Goal: Information Seeking & Learning: Learn about a topic

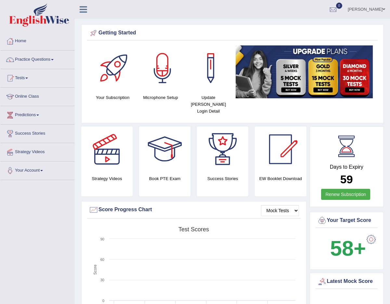
click at [32, 118] on link "Predictions" at bounding box center [37, 114] width 74 height 16
click at [27, 99] on link "Online Class" at bounding box center [37, 96] width 74 height 16
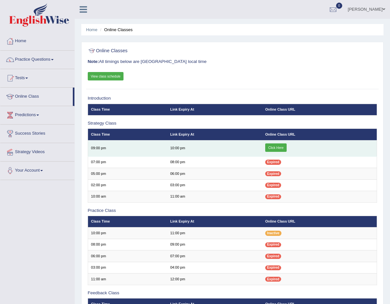
click at [276, 147] on link "Click Here" at bounding box center [275, 148] width 21 height 8
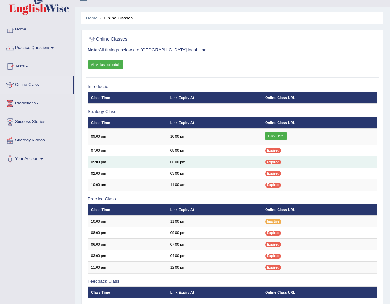
scroll to position [12, 0]
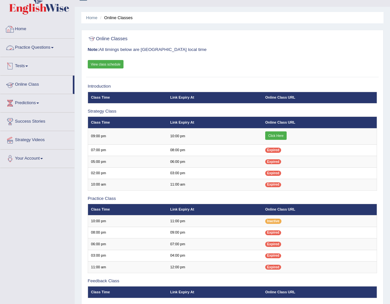
click at [25, 25] on link "Home" at bounding box center [37, 28] width 74 height 16
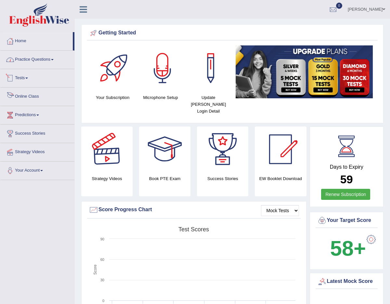
click at [40, 60] on link "Practice Questions" at bounding box center [37, 59] width 74 height 16
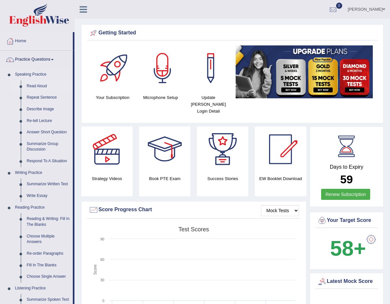
click at [36, 88] on link "Read Aloud" at bounding box center [48, 87] width 49 height 12
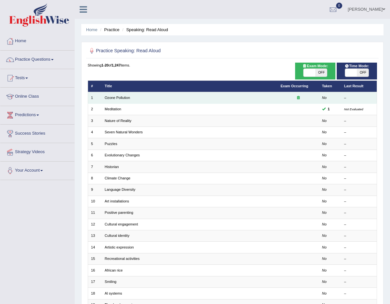
click at [130, 98] on td "Ozone Pollution" at bounding box center [190, 97] width 176 height 11
click at [112, 98] on link "Ozone Pollution" at bounding box center [117, 98] width 25 height 4
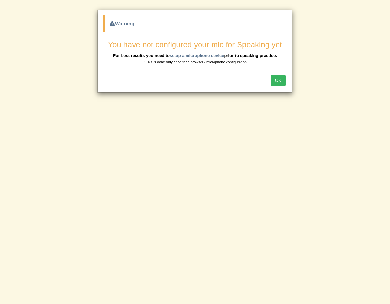
drag, startPoint x: 278, startPoint y: 78, endPoint x: 199, endPoint y: 51, distance: 82.7
click at [201, 51] on div "Warning You have not configured your mic for Speaking yet For best results you …" at bounding box center [194, 51] width 195 height 83
click at [200, 56] on link "setup a microphone device" at bounding box center [197, 55] width 55 height 5
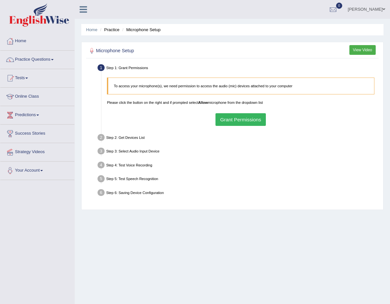
click at [245, 120] on button "Grant Permissions" at bounding box center [240, 119] width 50 height 13
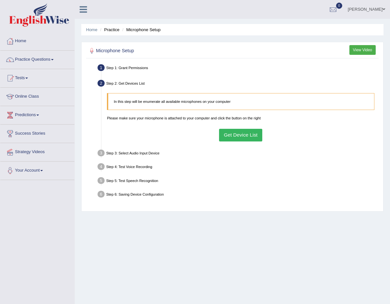
click at [261, 132] on button "Get Device List" at bounding box center [240, 135] width 43 height 13
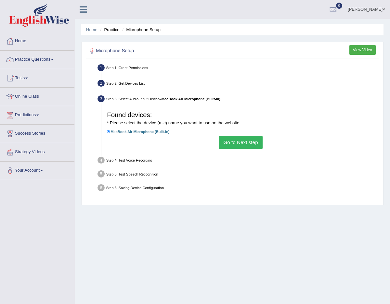
click at [233, 146] on button "Go to Next step" at bounding box center [241, 142] width 44 height 13
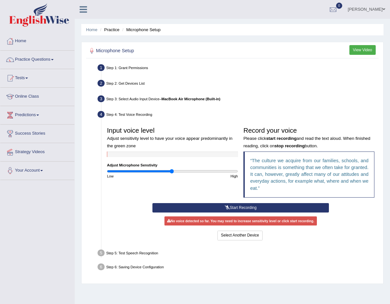
click at [242, 208] on button "Start Recording" at bounding box center [240, 207] width 176 height 9
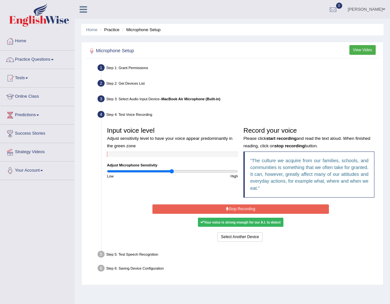
click at [250, 208] on button "Stop Recording" at bounding box center [240, 209] width 176 height 9
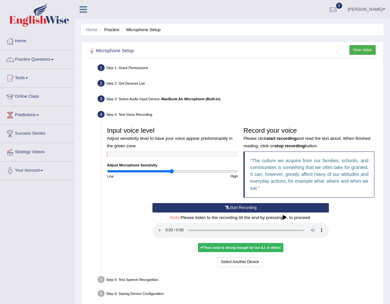
click at [236, 247] on div "Your voice is strong enough for our A.I. to detect" at bounding box center [240, 247] width 85 height 9
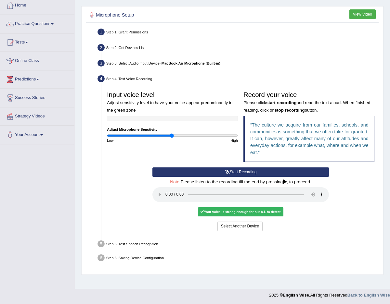
scroll to position [37, 0]
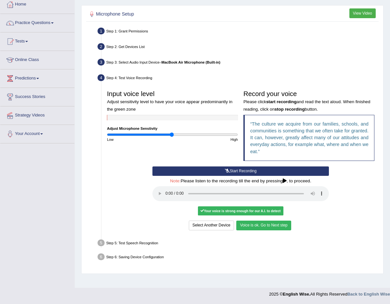
click at [280, 226] on button "Voice is ok. Go to Next step" at bounding box center [263, 225] width 55 height 9
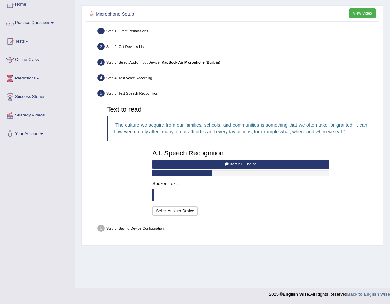
click at [218, 197] on blockquote at bounding box center [240, 195] width 176 height 12
click at [215, 198] on blockquote at bounding box center [240, 195] width 176 height 12
click at [239, 167] on button "Start A.I. Engine" at bounding box center [240, 164] width 176 height 9
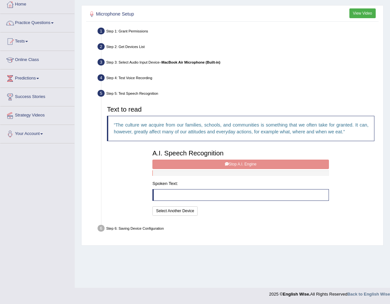
click at [228, 210] on div "I will practice without this feature Select Another Device Speech is ok. Go to …" at bounding box center [240, 212] width 176 height 11
click at [147, 226] on div "Step 6: Saving Device Configuration" at bounding box center [238, 229] width 286 height 12
click at [194, 165] on div "A.I. Speech Recognition Start A.I. Engine Stop A.I. Engine Note: Please listen …" at bounding box center [241, 182] width 182 height 70
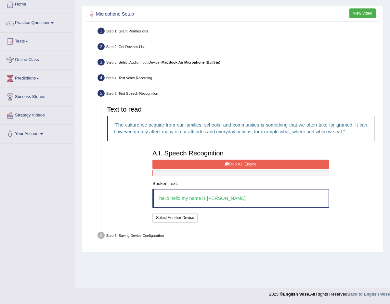
click at [221, 199] on blockquote "hello hello my name is Heather" at bounding box center [240, 198] width 176 height 19
click at [226, 199] on blockquote "hello hello my name is Heather" at bounding box center [240, 198] width 176 height 19
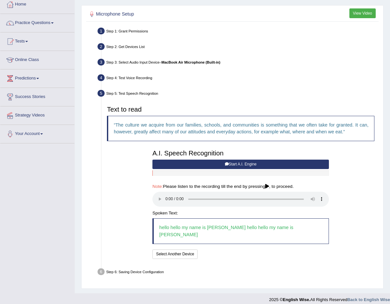
click at [287, 197] on div "A.I. Speech Recognition Start A.I. Engine Stop A.I. Engine Note: Please listen …" at bounding box center [241, 204] width 182 height 114
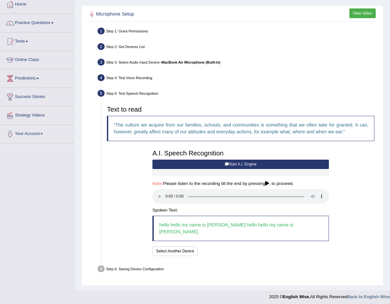
click at [222, 223] on blockquote "hello hello my name is Heather hello hello my name is Heather" at bounding box center [240, 229] width 176 height 26
click at [220, 223] on blockquote "hello hello my name is Heather hello hello my name is Heather" at bounding box center [240, 229] width 176 height 26
click at [222, 247] on div "I will practice without this feature Select Another Device Speech is ok. Go to …" at bounding box center [240, 252] width 176 height 11
click at [187, 247] on button "Select Another Device" at bounding box center [174, 251] width 45 height 9
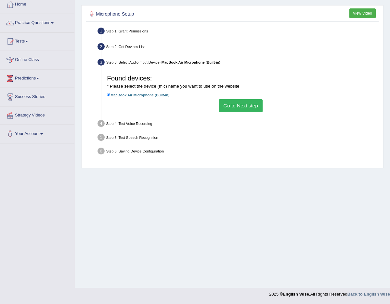
click at [241, 106] on button "Go to Next step" at bounding box center [241, 105] width 44 height 13
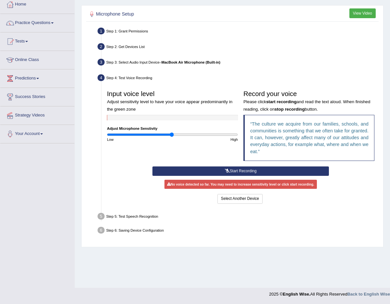
click at [244, 173] on button "Start Recording" at bounding box center [240, 171] width 176 height 9
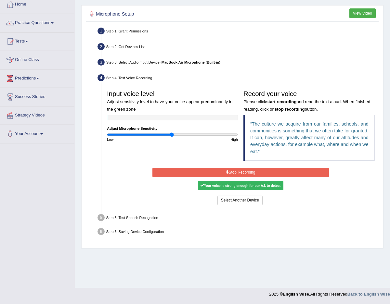
click at [249, 186] on div "Your voice is strong enough for our A.I. to detect" at bounding box center [240, 185] width 85 height 9
click at [251, 173] on button "Stop Recording" at bounding box center [240, 172] width 176 height 9
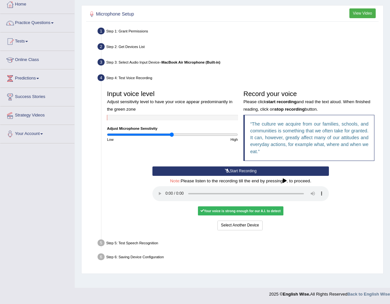
click at [261, 212] on div "Your voice is strong enough for our A.I. to detect" at bounding box center [240, 211] width 85 height 9
click at [198, 170] on button "Start Recording" at bounding box center [240, 171] width 176 height 9
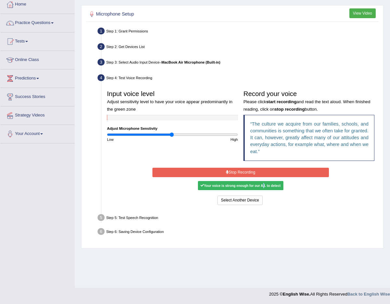
click at [239, 172] on button "Stop Recording" at bounding box center [240, 172] width 176 height 9
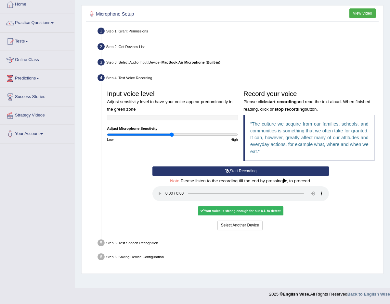
click at [266, 212] on div "Your voice is strong enough for our A.I. to detect" at bounding box center [240, 211] width 85 height 9
click at [277, 167] on button "Start Recording" at bounding box center [240, 171] width 176 height 9
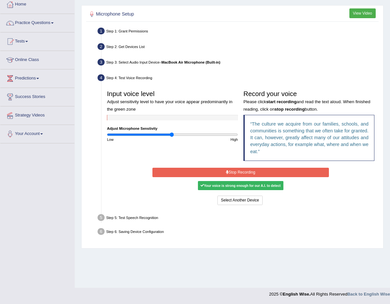
click at [256, 175] on button "Stop Recording" at bounding box center [240, 172] width 176 height 9
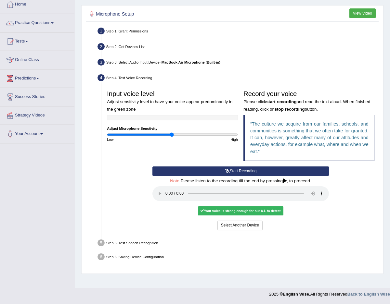
click at [216, 210] on div "Your voice is strong enough for our A.I. to detect" at bounding box center [240, 211] width 85 height 9
click at [131, 247] on div "Step 5: Test Speech Recognition" at bounding box center [238, 244] width 286 height 12
click at [287, 183] on div "Note: Please listen to the recording till the end by pressing , to proceed." at bounding box center [240, 191] width 176 height 24
click at [268, 226] on button "Voice is ok. Go to Next step" at bounding box center [263, 225] width 55 height 9
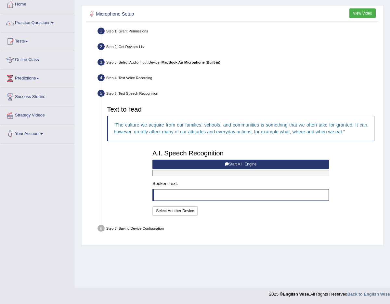
click at [204, 196] on blockquote at bounding box center [240, 195] width 176 height 12
click at [242, 161] on button "Start A.I. Engine" at bounding box center [240, 164] width 176 height 9
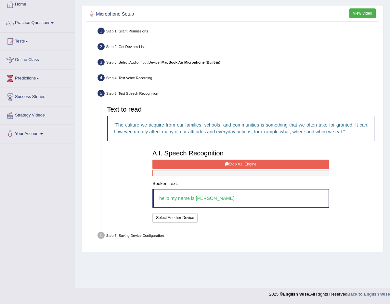
click at [235, 164] on button "Stop A.I. Engine" at bounding box center [240, 164] width 176 height 9
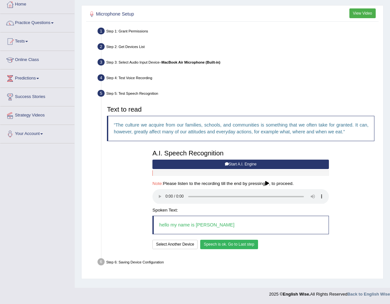
click at [239, 243] on button "Speech is ok. Go to Last step" at bounding box center [229, 244] width 58 height 9
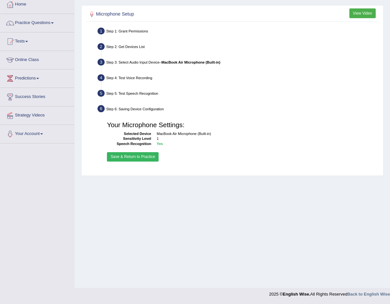
click at [144, 157] on button "Save & Return to Practice" at bounding box center [133, 156] width 52 height 9
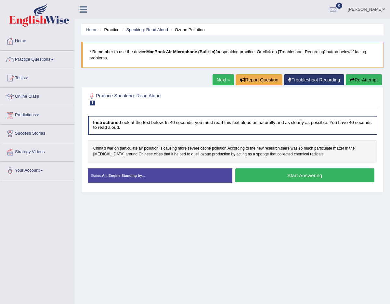
click at [296, 174] on button "Start Answering" at bounding box center [304, 176] width 139 height 14
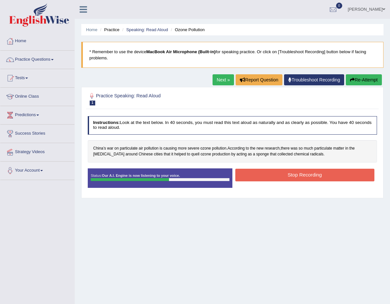
click at [296, 174] on button "Stop Recording" at bounding box center [304, 175] width 139 height 13
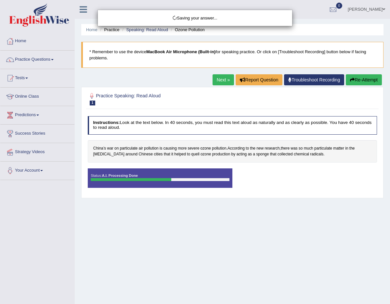
click at [184, 180] on div "Saving your answer..." at bounding box center [195, 152] width 390 height 304
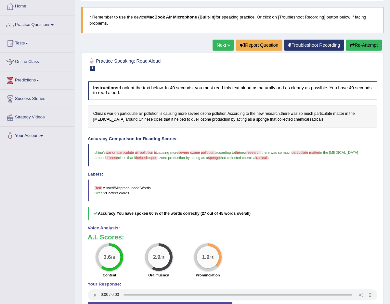
scroll to position [81, 0]
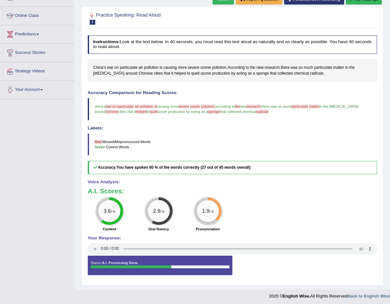
click at [339, 271] on div "Status: A.I. Processing Done Start Answering Stop Recording" at bounding box center [232, 268] width 289 height 25
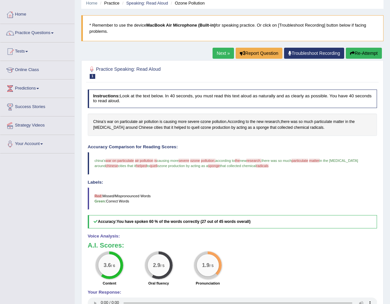
scroll to position [0, 0]
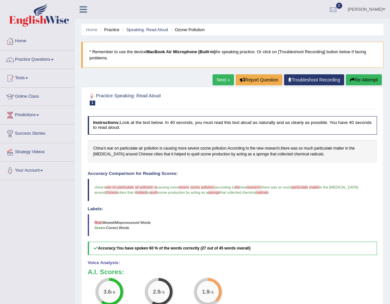
click at [114, 227] on blockquote "Red: Missed/Mispronounced Words Green: Correct Words" at bounding box center [232, 225] width 289 height 22
click at [156, 233] on blockquote "Red: Missed/Mispronounced Words Green: Correct Words" at bounding box center [232, 225] width 289 height 22
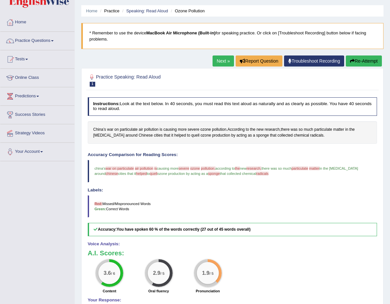
scroll to position [32, 0]
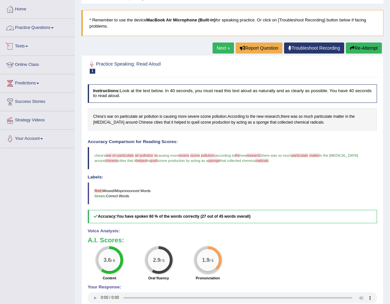
click at [45, 31] on link "Practice Questions" at bounding box center [37, 27] width 74 height 16
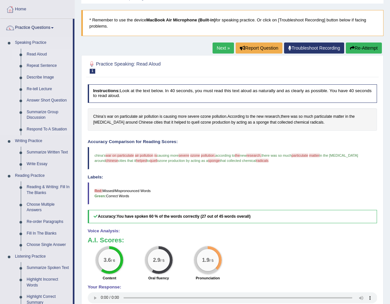
click at [41, 53] on link "Read Aloud" at bounding box center [48, 55] width 49 height 12
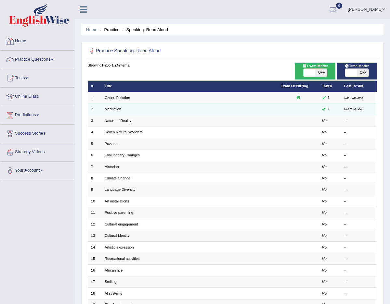
click at [123, 111] on td "Meditation" at bounding box center [190, 109] width 176 height 11
click at [116, 108] on link "Meditation" at bounding box center [113, 109] width 17 height 4
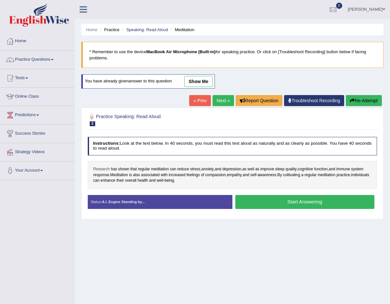
click at [102, 170] on span "Research" at bounding box center [101, 170] width 17 height 6
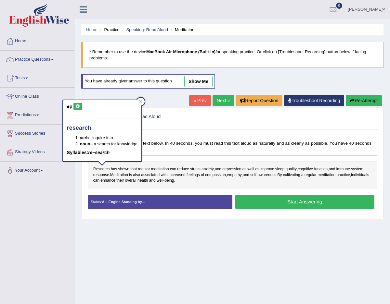
click at [102, 169] on span "Research" at bounding box center [101, 170] width 17 height 6
click at [121, 167] on span "shown" at bounding box center [123, 170] width 11 height 6
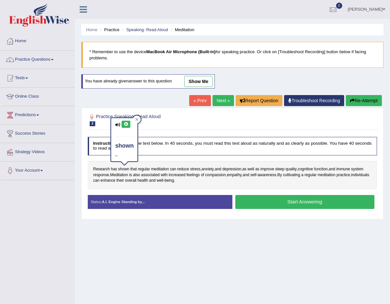
click at [123, 125] on icon at bounding box center [125, 124] width 5 height 4
click at [125, 124] on icon at bounding box center [125, 124] width 5 height 4
click at [120, 124] on icon at bounding box center [117, 125] width 5 height 4
click at [127, 125] on icon at bounding box center [125, 124] width 5 height 4
click at [137, 120] on icon at bounding box center [136, 119] width 3 height 3
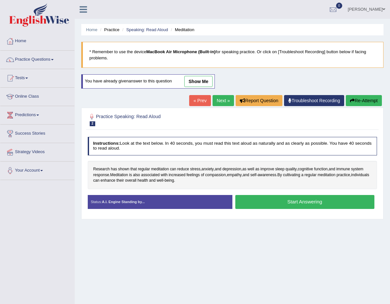
click at [167, 159] on div "Instructions: Look at the text below. In 40 seconds, you must read this text al…" at bounding box center [232, 175] width 292 height 82
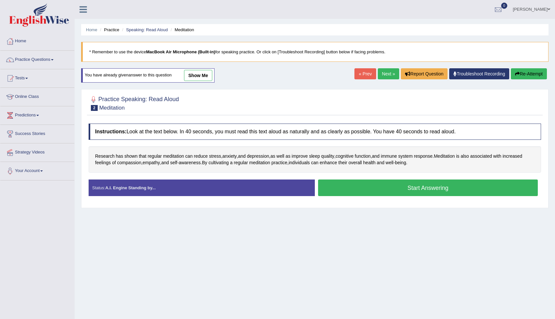
click at [386, 191] on button "Start Answering" at bounding box center [428, 187] width 220 height 17
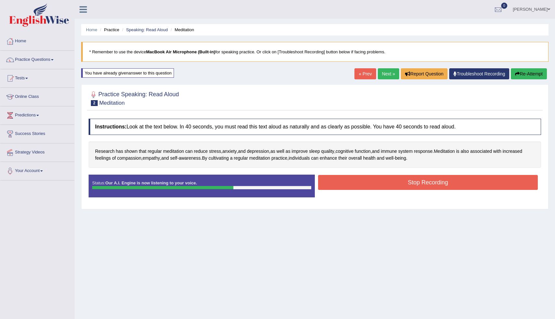
click at [389, 181] on button "Stop Recording" at bounding box center [428, 182] width 220 height 15
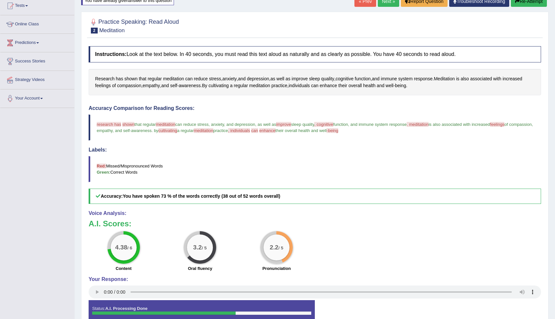
scroll to position [110, 0]
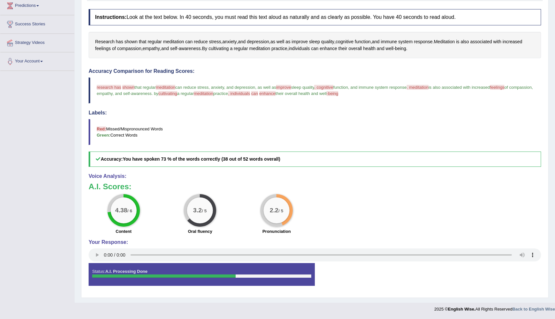
click at [334, 87] on span ", cognitive" at bounding box center [323, 87] width 19 height 5
click at [334, 86] on span ", cognitive" at bounding box center [323, 87] width 19 height 5
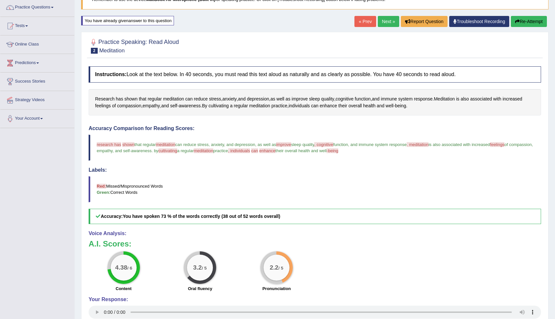
scroll to position [50, 0]
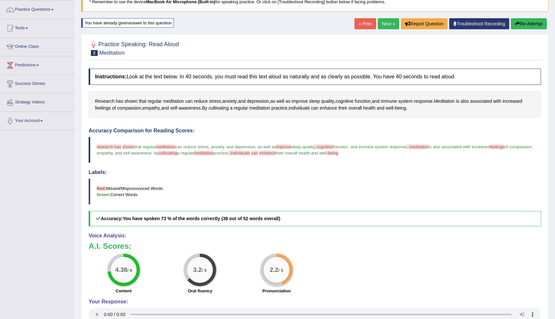
click at [336, 150] on blockquote "research has researcher shown shows that regular meditation medication can redu…" at bounding box center [315, 150] width 453 height 26
click at [41, 12] on link "Practice Questions" at bounding box center [37, 9] width 74 height 16
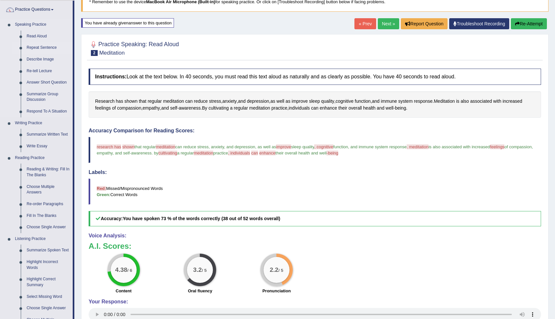
click at [49, 49] on link "Repeat Sentence" at bounding box center [48, 48] width 49 height 12
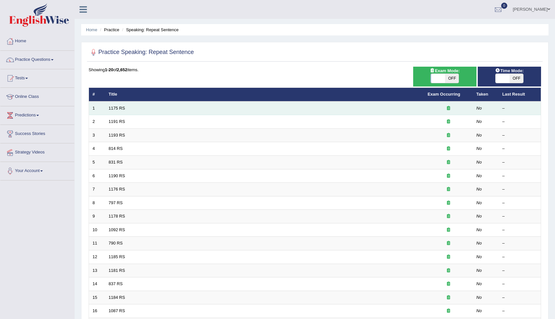
click at [122, 111] on td "1175 RS" at bounding box center [264, 108] width 319 height 14
click at [116, 109] on link "1175 RS" at bounding box center [117, 108] width 17 height 5
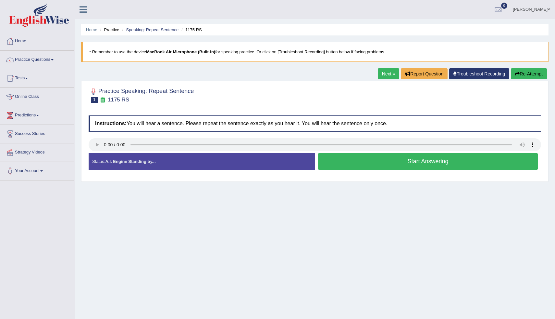
click at [406, 164] on button "Start Answering" at bounding box center [428, 161] width 220 height 17
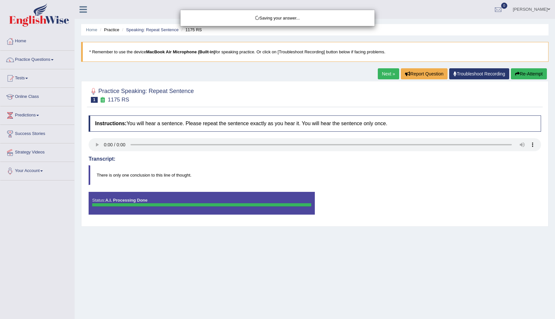
click at [96, 144] on div "Saving your answer..." at bounding box center [277, 159] width 555 height 319
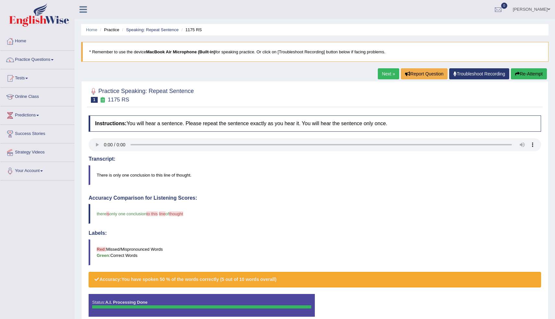
click at [99, 145] on body "Toggle navigation Home Practice Questions Speaking Practice Read Aloud Repeat S…" at bounding box center [277, 159] width 555 height 319
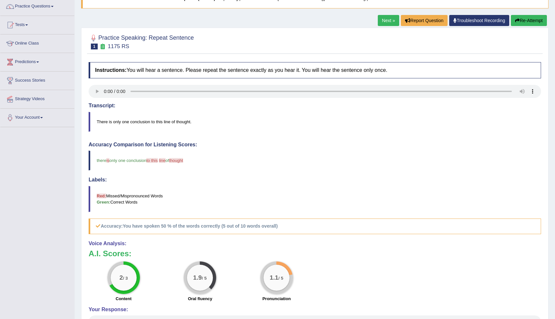
scroll to position [121, 0]
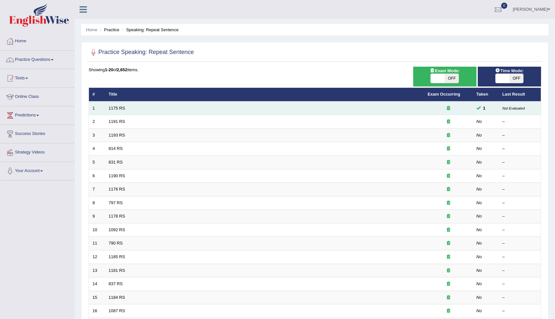
click at [150, 109] on td "1175 RS" at bounding box center [264, 108] width 319 height 14
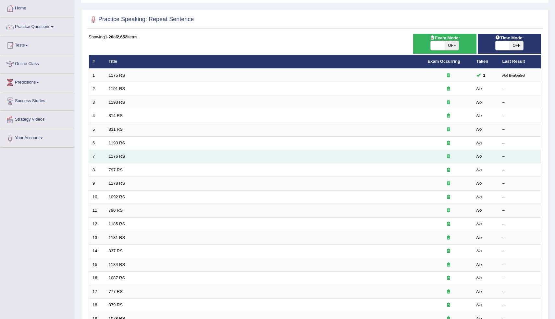
scroll to position [33, 0]
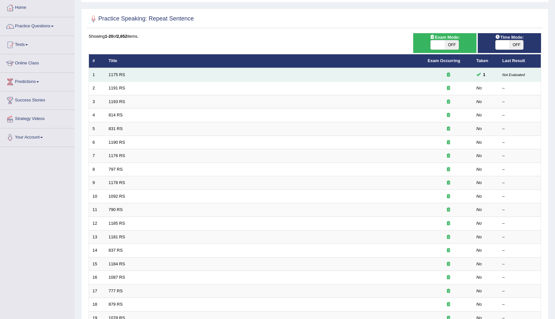
click at [114, 71] on td "1175 RS" at bounding box center [264, 75] width 319 height 14
click at [116, 73] on link "1175 RS" at bounding box center [117, 74] width 17 height 5
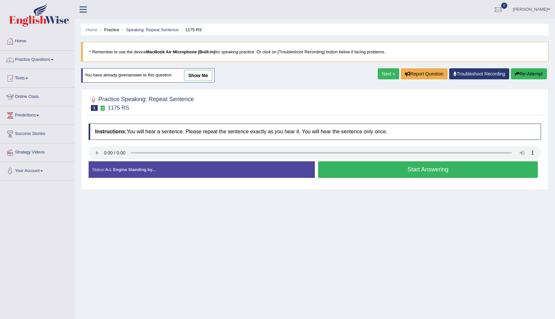
click at [374, 172] on button "Start Answering" at bounding box center [428, 169] width 220 height 17
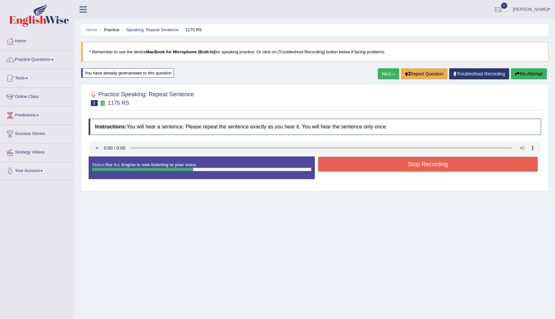
click at [381, 169] on button "Stop Recording" at bounding box center [428, 164] width 220 height 15
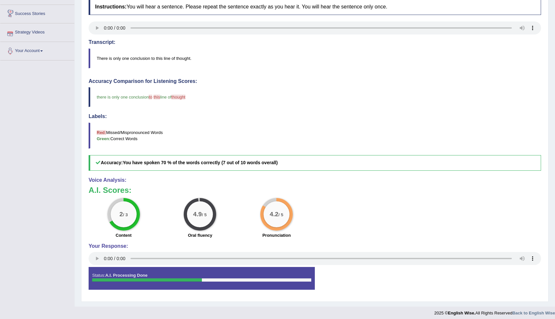
scroll to position [108, 0]
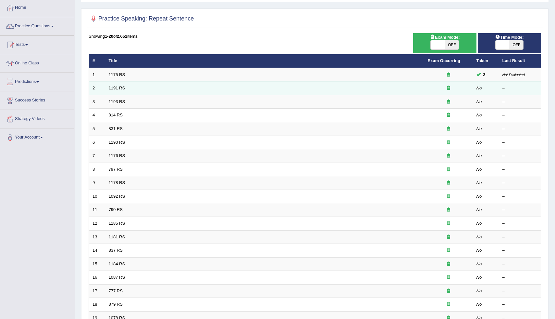
click at [125, 90] on td "1191 RS" at bounding box center [264, 89] width 319 height 14
click at [120, 88] on link "1191 RS" at bounding box center [117, 87] width 17 height 5
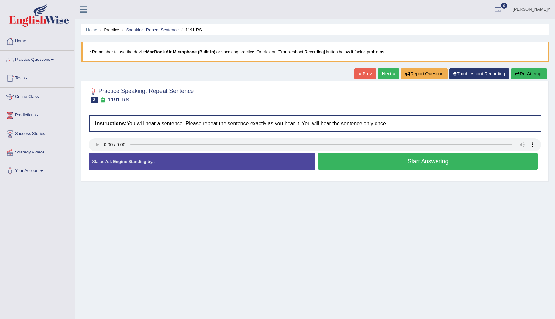
click at [362, 161] on button "Start Answering" at bounding box center [428, 161] width 220 height 17
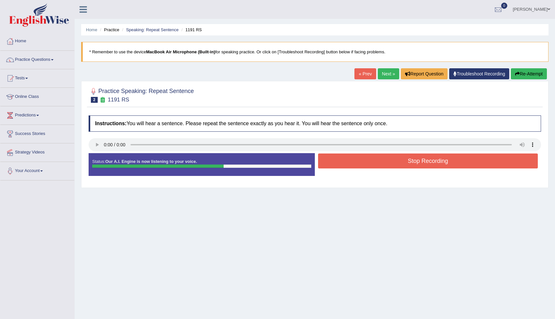
click at [363, 161] on button "Stop Recording" at bounding box center [428, 160] width 220 height 15
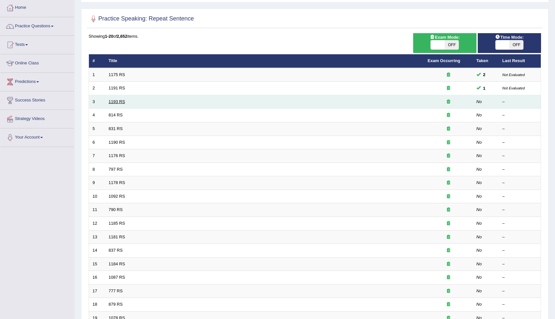
click at [122, 100] on link "1193 RS" at bounding box center [117, 101] width 17 height 5
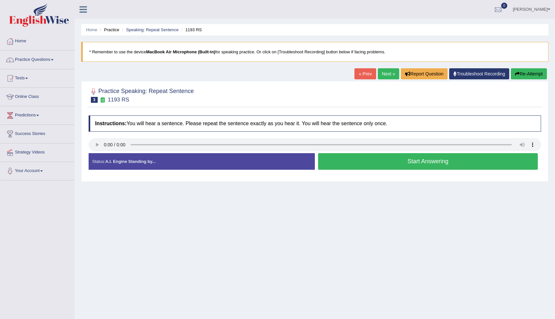
click at [354, 168] on button "Start Answering" at bounding box center [428, 161] width 220 height 17
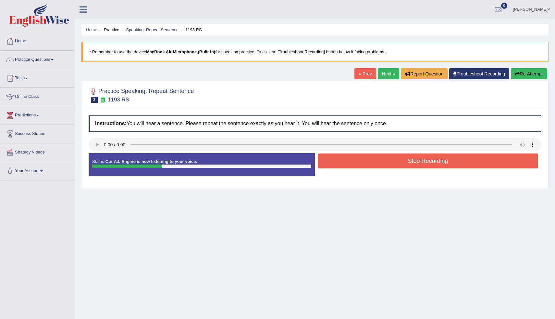
click at [388, 160] on button "Stop Recording" at bounding box center [428, 160] width 220 height 15
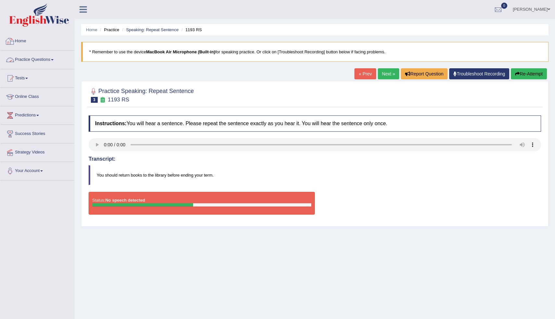
click at [44, 62] on link "Practice Questions" at bounding box center [37, 59] width 74 height 16
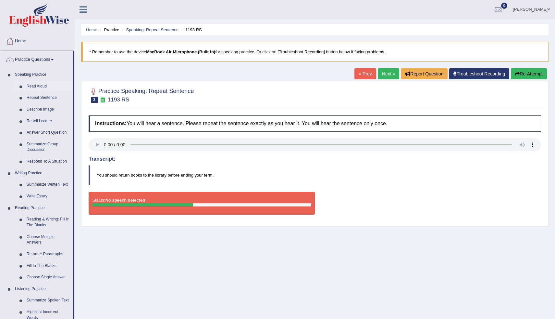
click at [36, 86] on link "Read Aloud" at bounding box center [48, 87] width 49 height 12
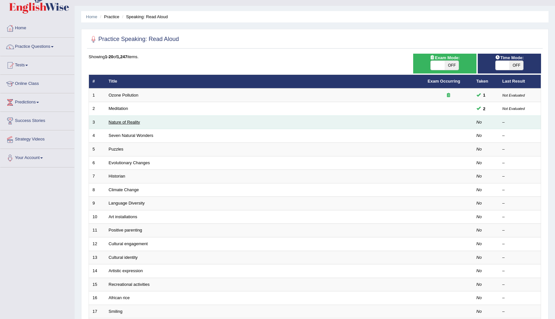
click at [131, 124] on link "Nature of Reality" at bounding box center [125, 122] width 32 height 5
